Goal: Task Accomplishment & Management: Manage account settings

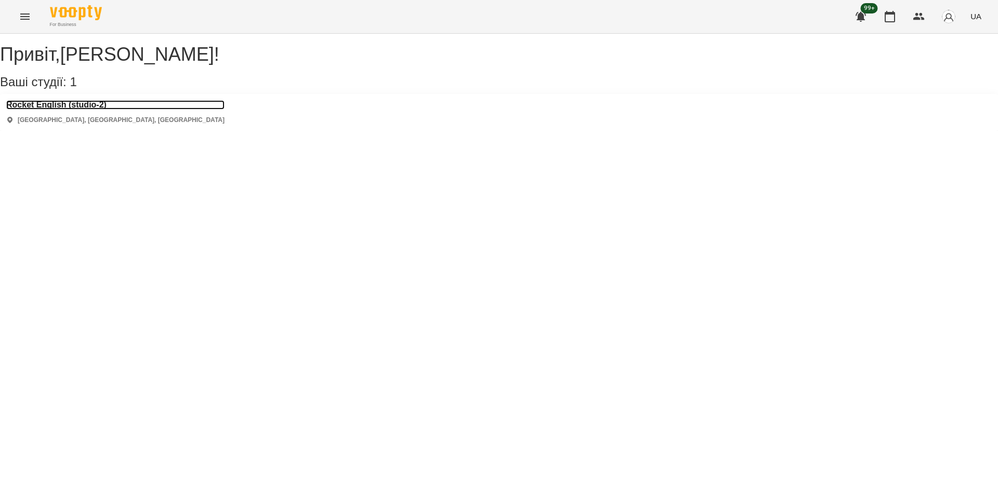
click at [89, 110] on h3 "Rocket English (studio-2)" at bounding box center [115, 104] width 218 height 9
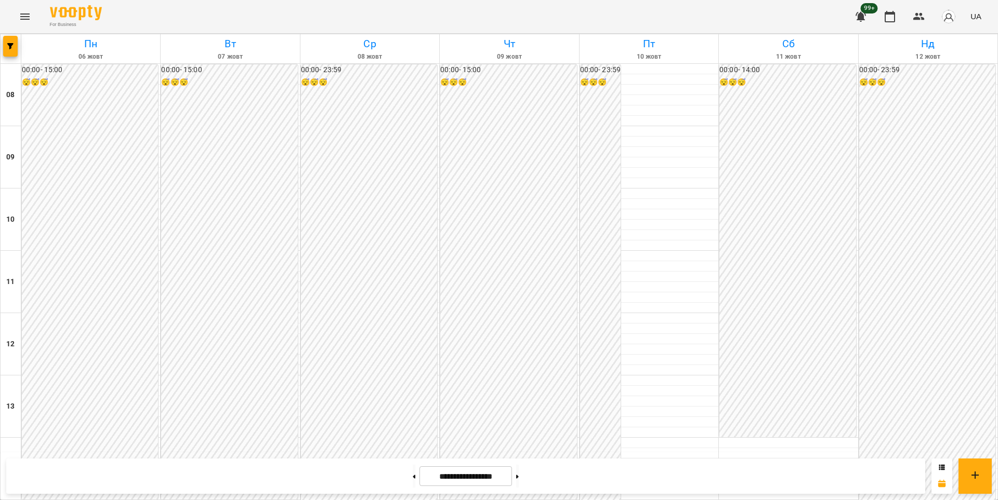
scroll to position [416, 0]
click at [519, 470] on button at bounding box center [517, 476] width 3 height 23
type input "**********"
